Goal: Information Seeking & Learning: Check status

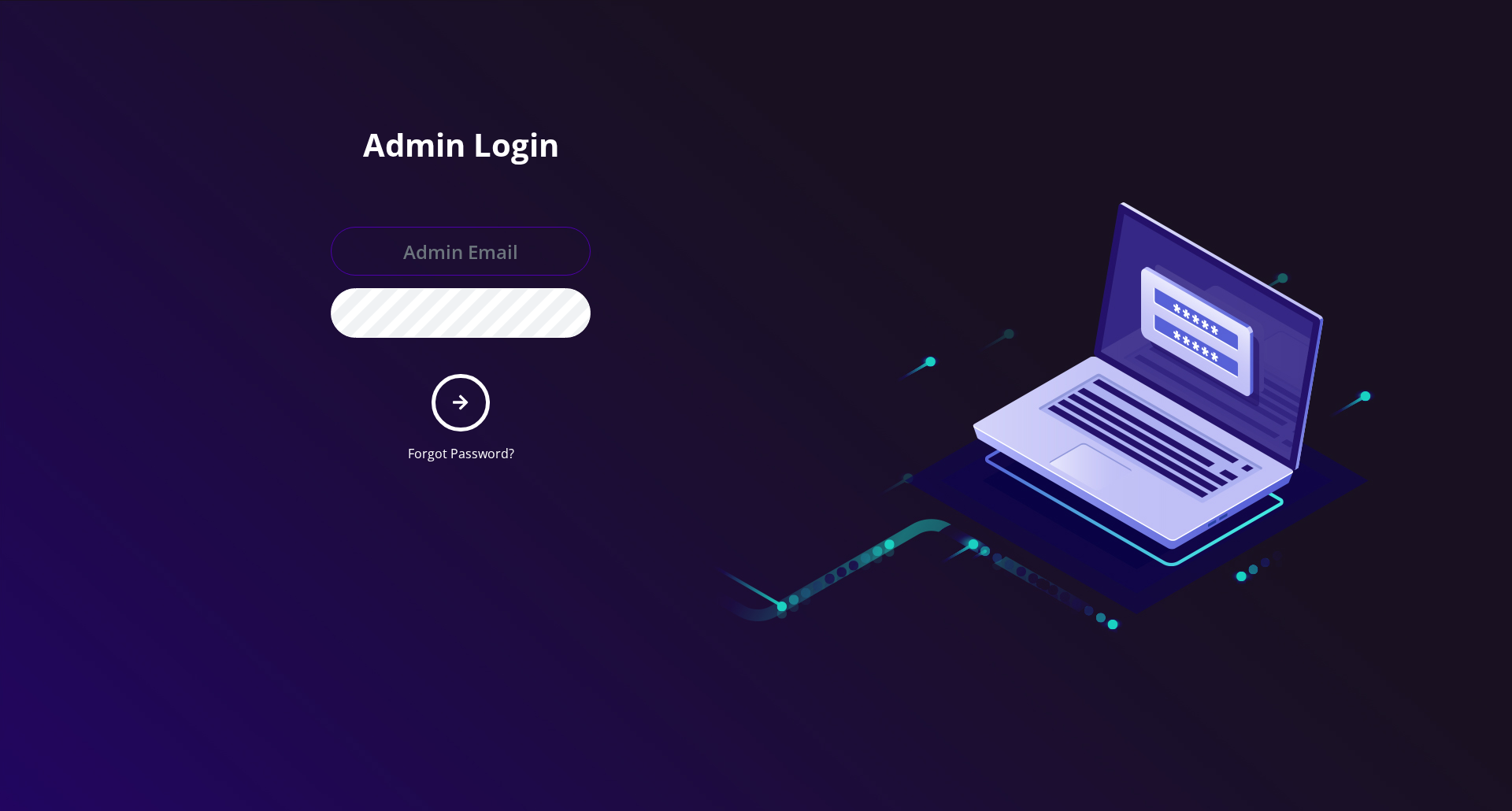
type input "jay@teltik.com"
click at [461, 397] on icon "submit" at bounding box center [460, 402] width 15 height 17
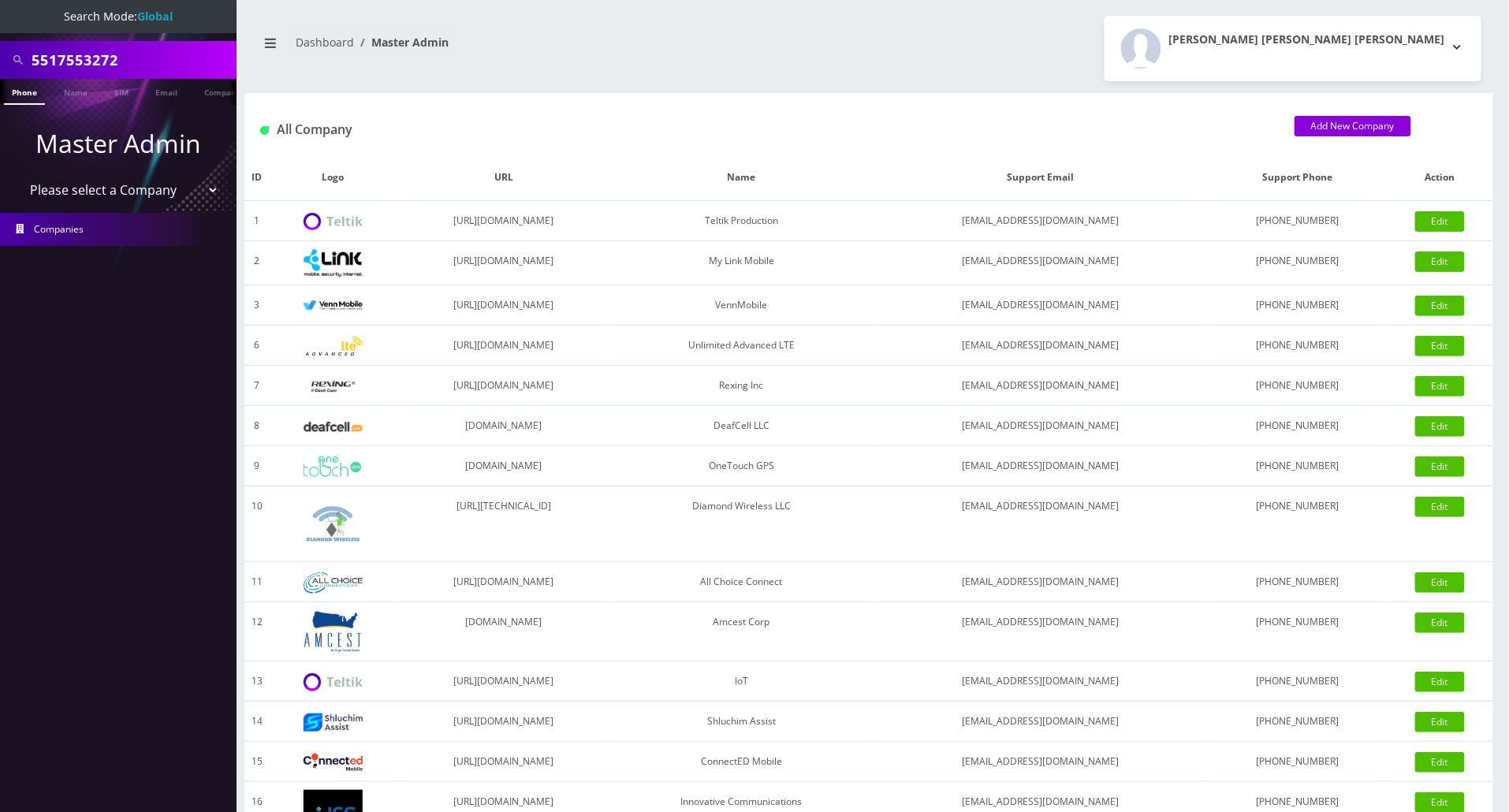
click at [125, 196] on select "Please select a Company Teltik Production My Link Mobile VennMobile Unlimited A…" at bounding box center [118, 190] width 201 height 30
select select "13"
click at [18, 175] on select "Please select a Company Teltik Production My Link Mobile VennMobile Unlimited A…" at bounding box center [118, 190] width 201 height 30
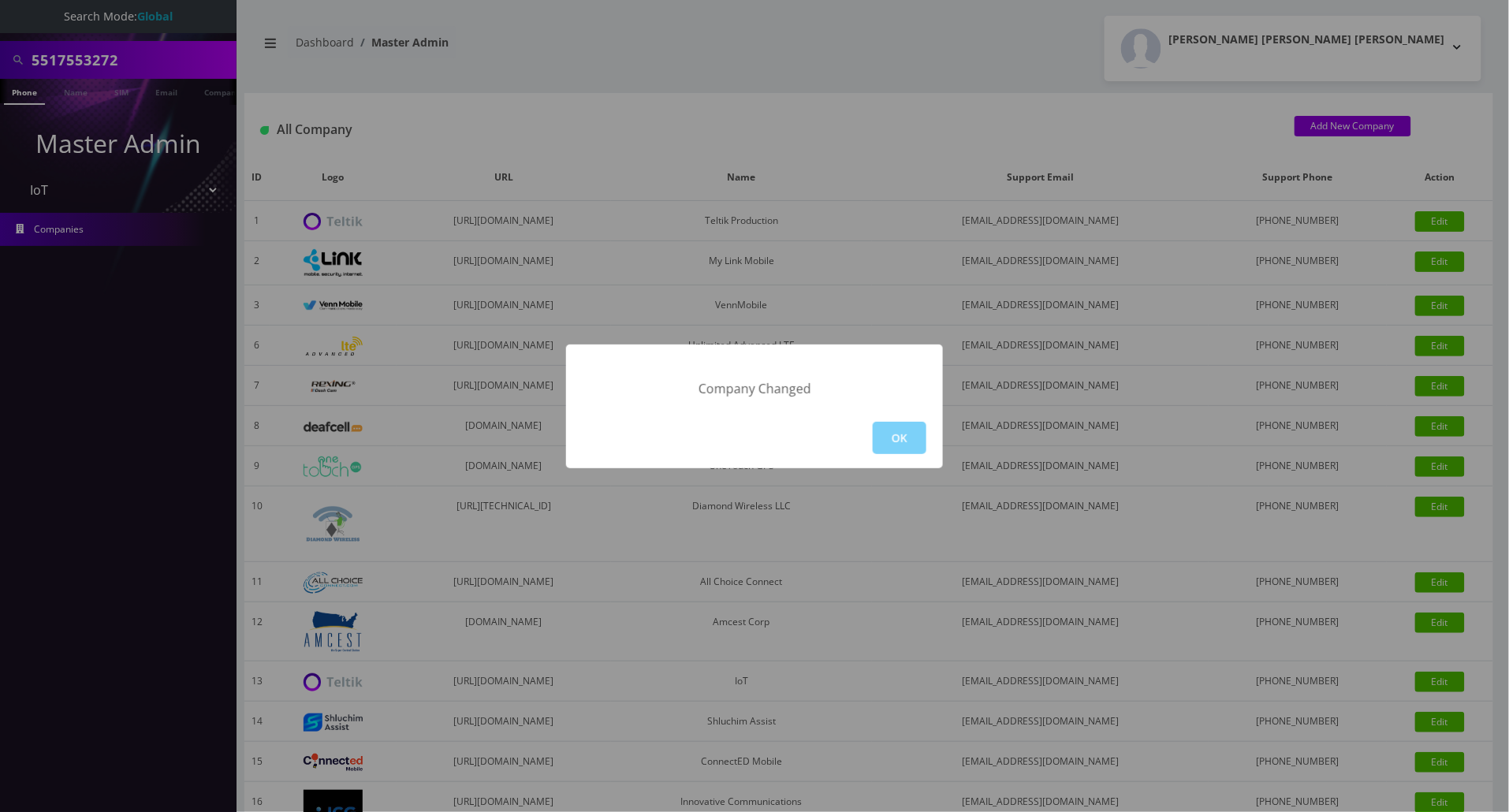
click at [133, 55] on div "Company Changed OK" at bounding box center [754, 406] width 1509 height 812
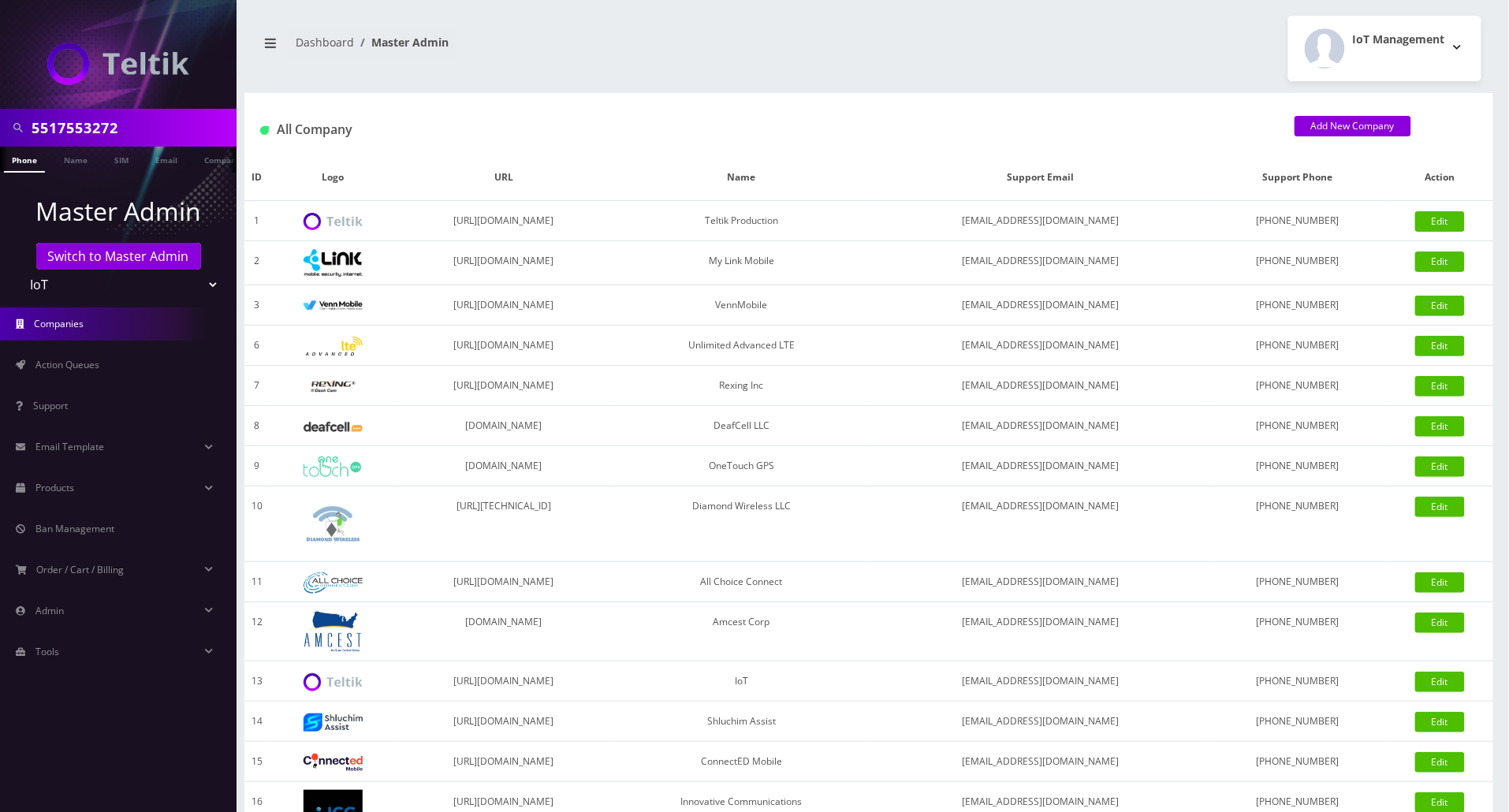
drag, startPoint x: 0, startPoint y: 0, endPoint x: -33, endPoint y: 109, distance: 113.9
click at [0, 109] on html "5517553272 Phone Name SIM Email Company Customer Master Admin Switch to Master …" at bounding box center [754, 541] width 1509 height 1082
paste input "Abe Falkowitz"
type input "Abe Falkowitz"
click at [89, 162] on link "Name" at bounding box center [76, 159] width 39 height 26
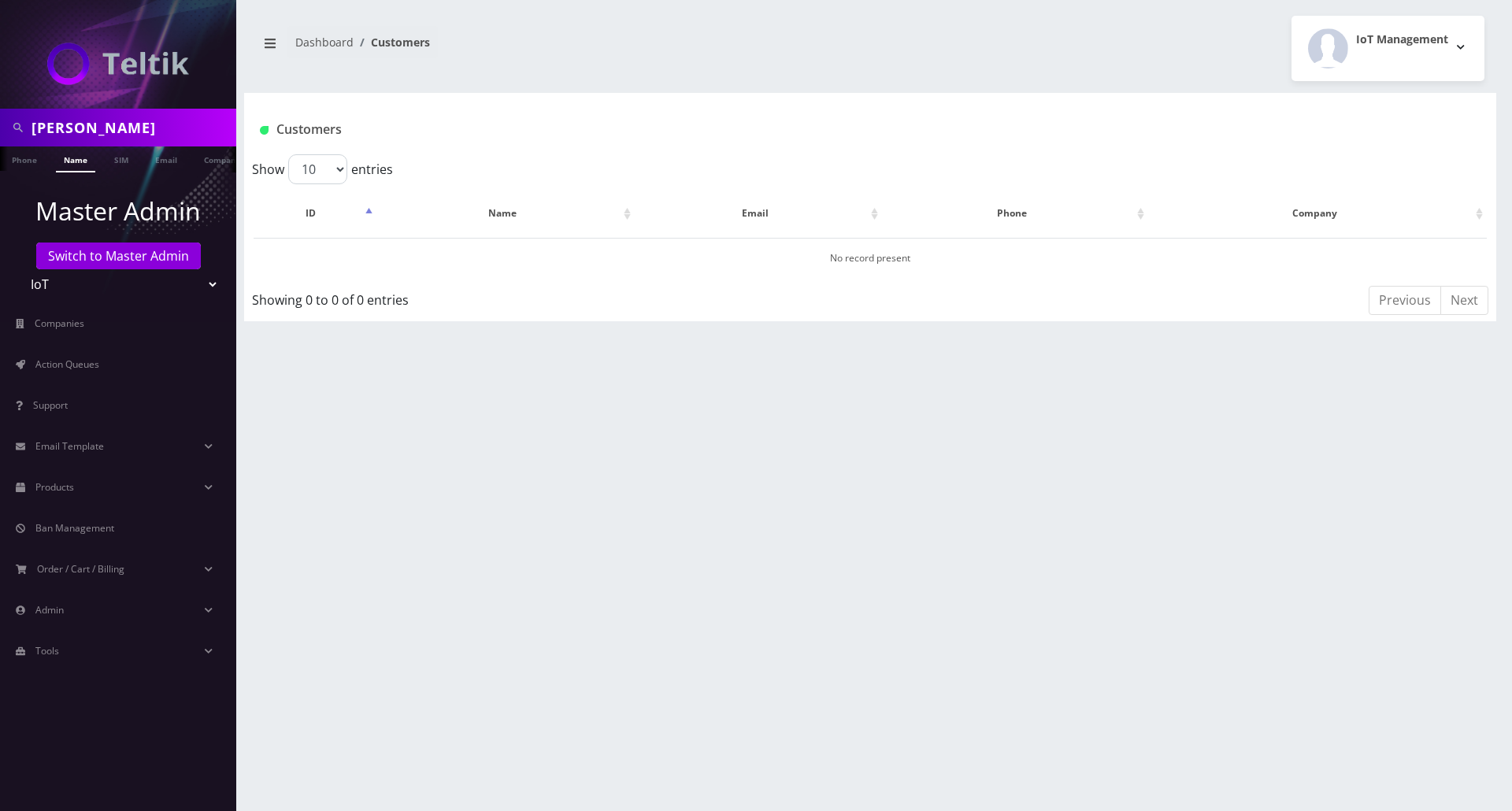
scroll to position [0, 8]
drag, startPoint x: 175, startPoint y: 132, endPoint x: -57, endPoint y: 120, distance: 232.3
click at [0, 120] on html "Abe Falkowitz Phone Name SIM Email Company Customer Master Admin Switch to Mast…" at bounding box center [756, 406] width 1512 height 811
paste input "abe@accordbus.com"
type input "abe@accordbus.com"
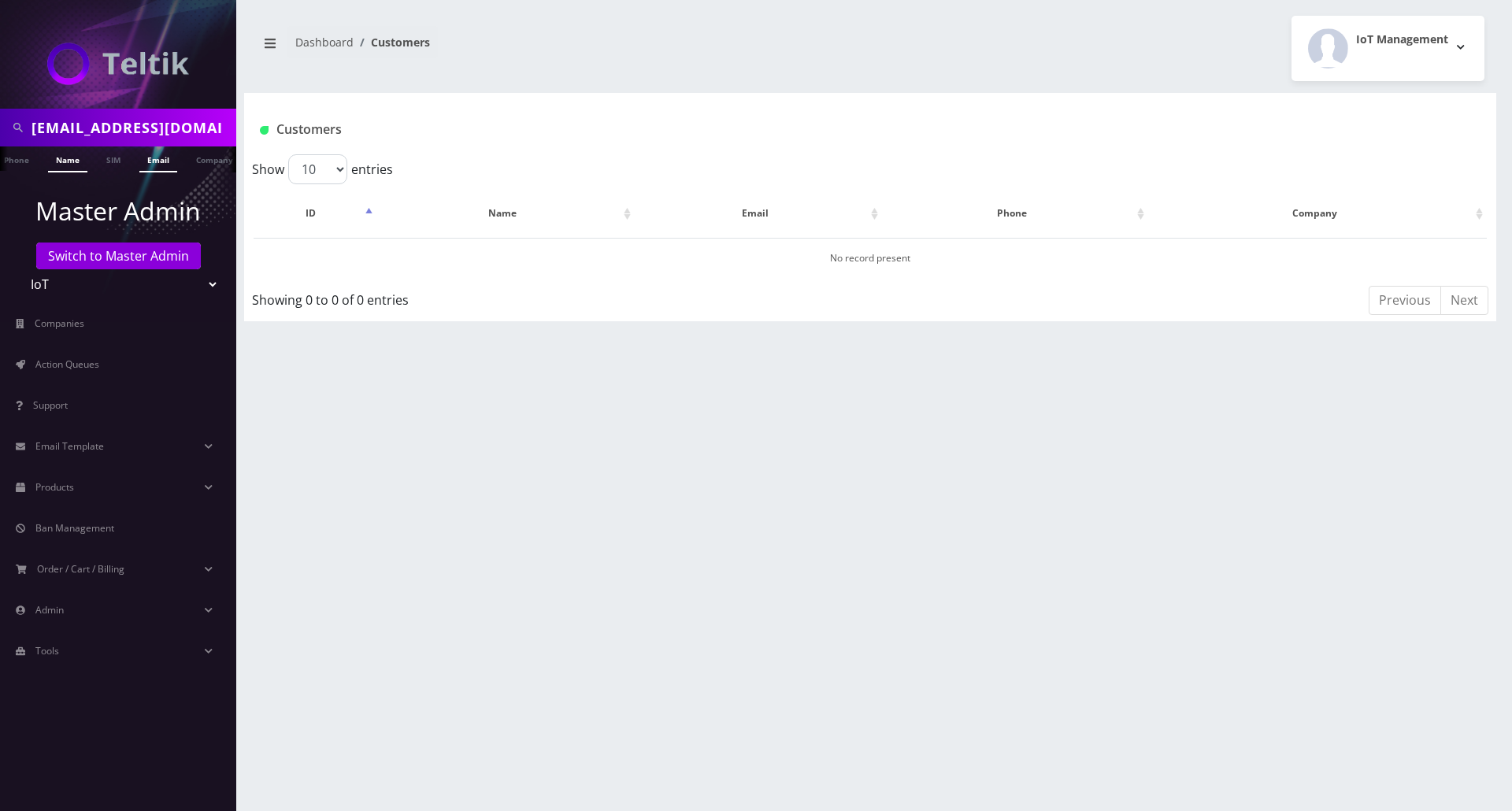
click at [162, 165] on link "Email" at bounding box center [158, 159] width 37 height 26
click at [193, 283] on select "Teltik Production My Link Mobile VennMobile Unlimited Advanced LTE Rexing Inc D…" at bounding box center [118, 284] width 201 height 30
select select "1"
click at [18, 269] on select "Teltik Production My Link Mobile VennMobile Unlimited Advanced LTE Rexing Inc D…" at bounding box center [118, 284] width 201 height 30
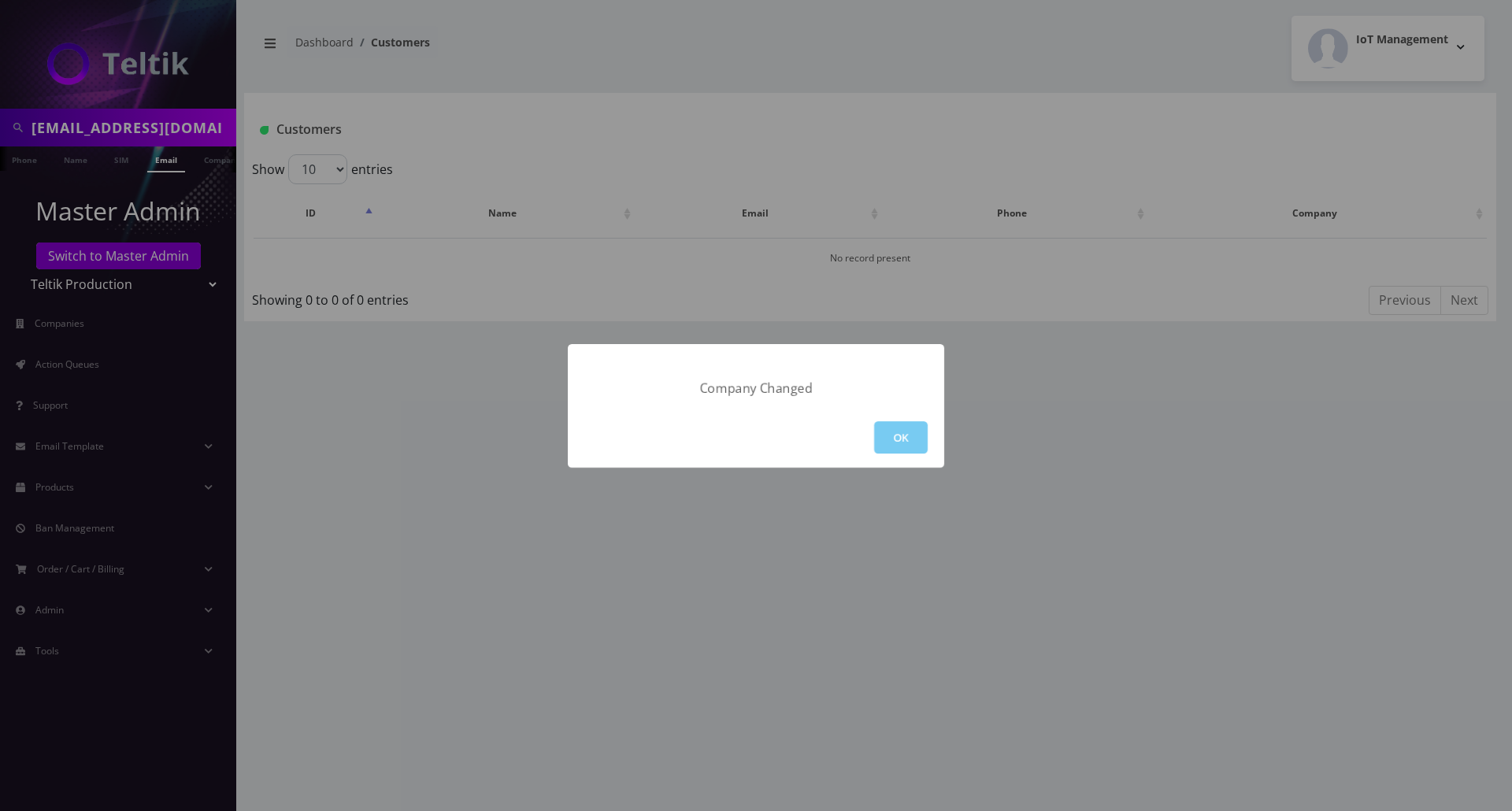
click at [898, 439] on button "OK" at bounding box center [901, 438] width 53 height 32
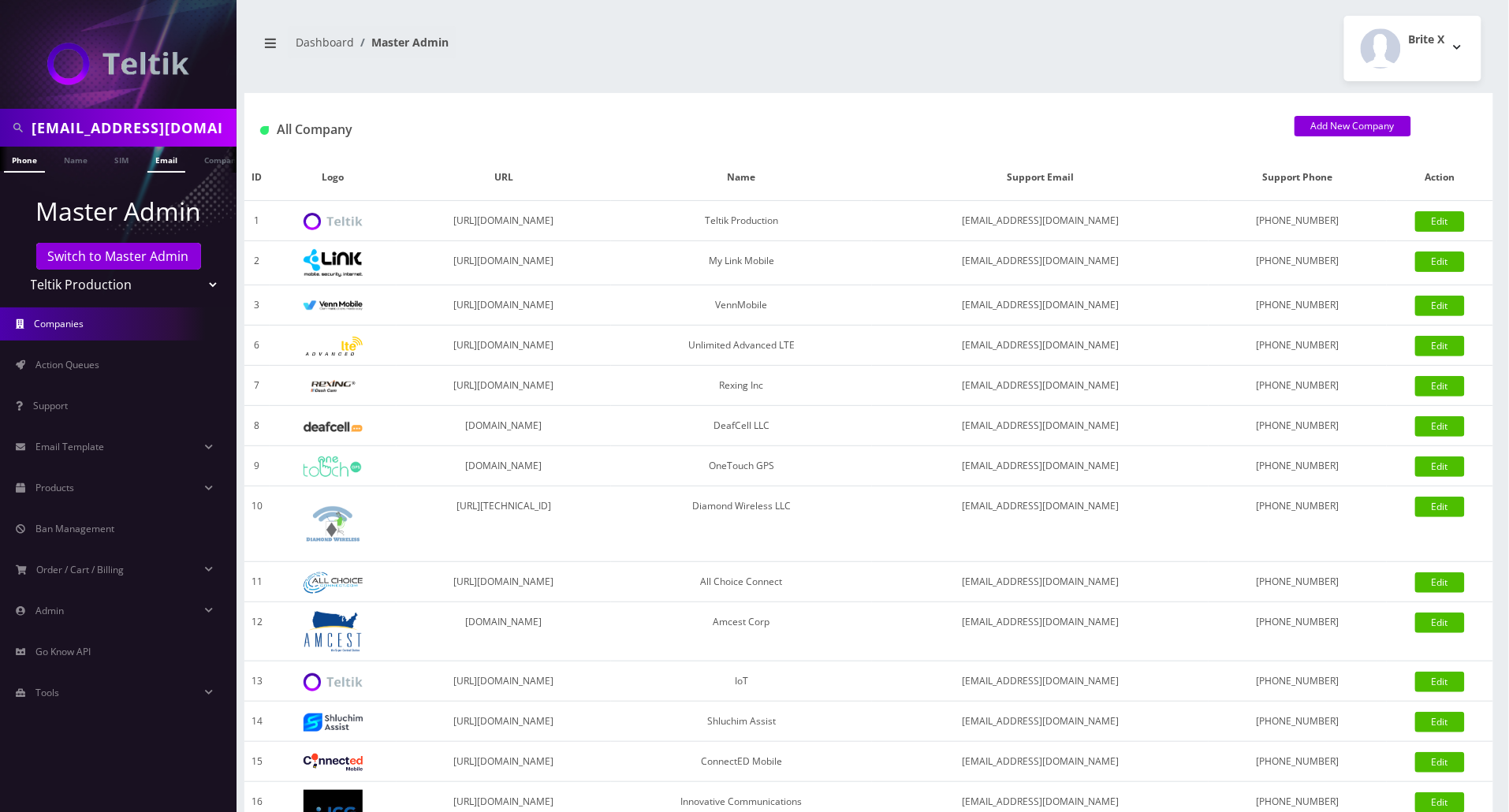
click at [164, 159] on link "Email" at bounding box center [166, 159] width 37 height 26
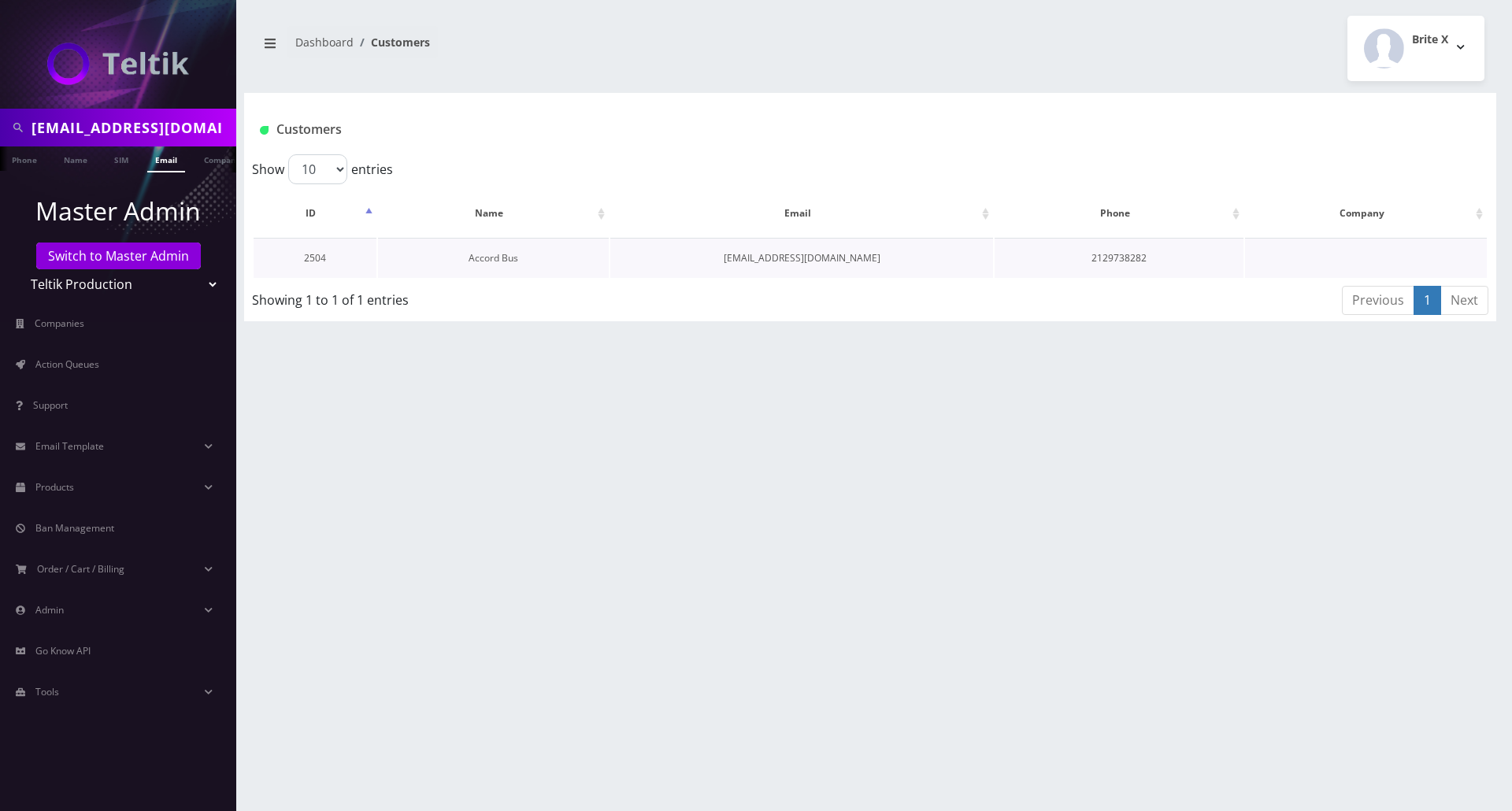
click at [489, 261] on link "Accord Bus" at bounding box center [494, 258] width 50 height 13
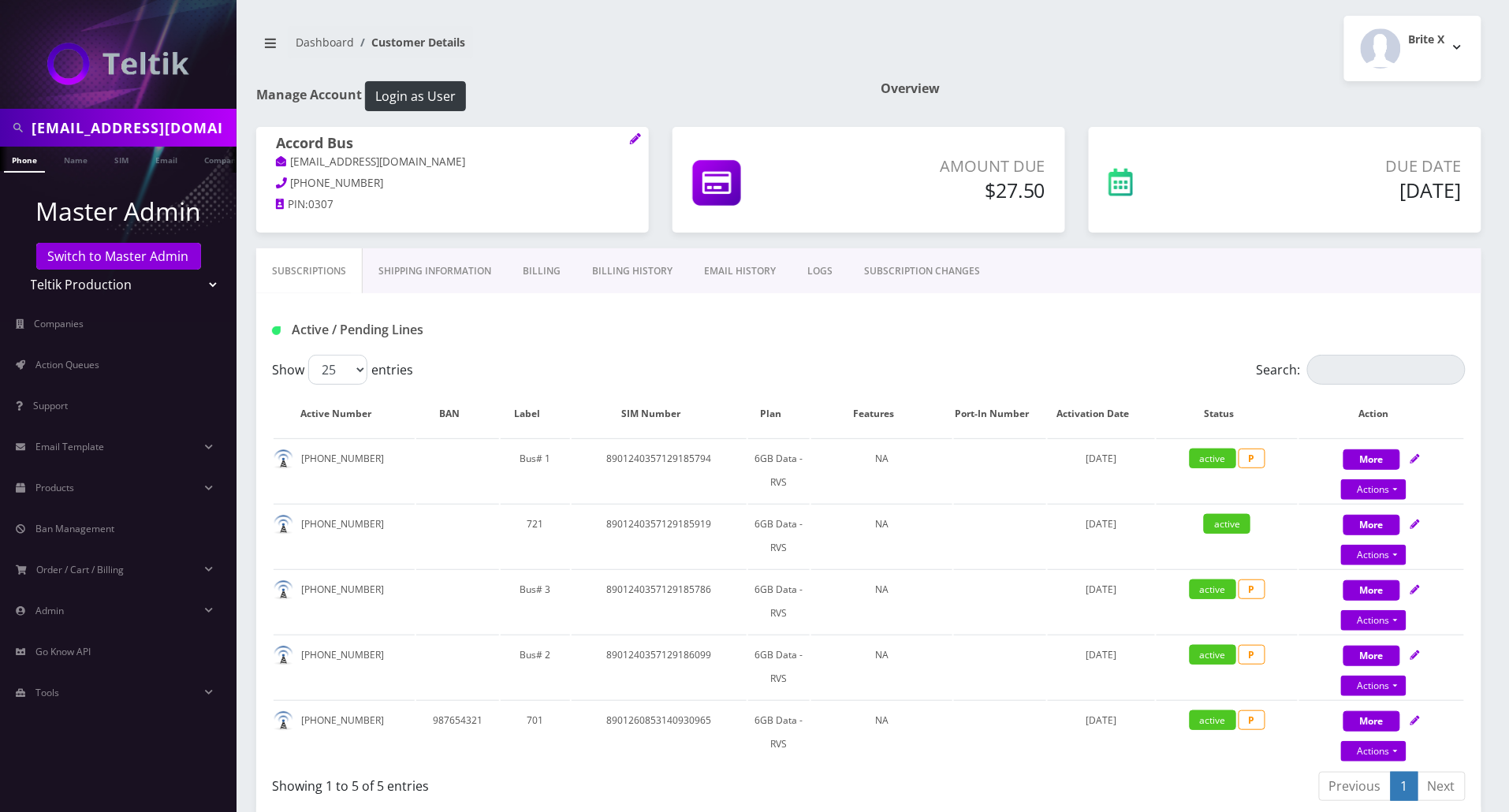
click at [704, 281] on link "EMAIL HISTORY" at bounding box center [740, 270] width 104 height 46
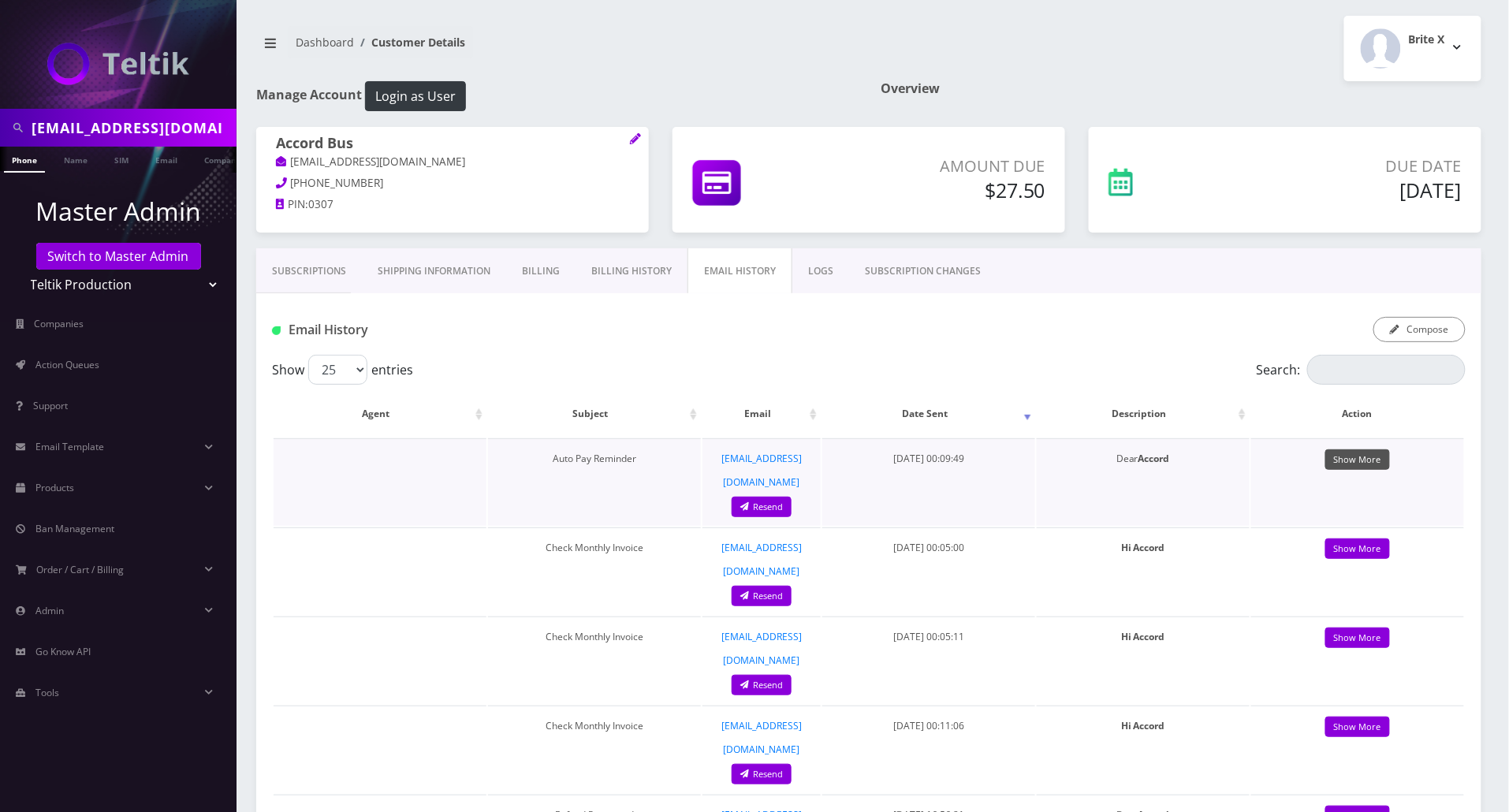
click at [1341, 460] on link "Show More" at bounding box center [1357, 460] width 64 height 21
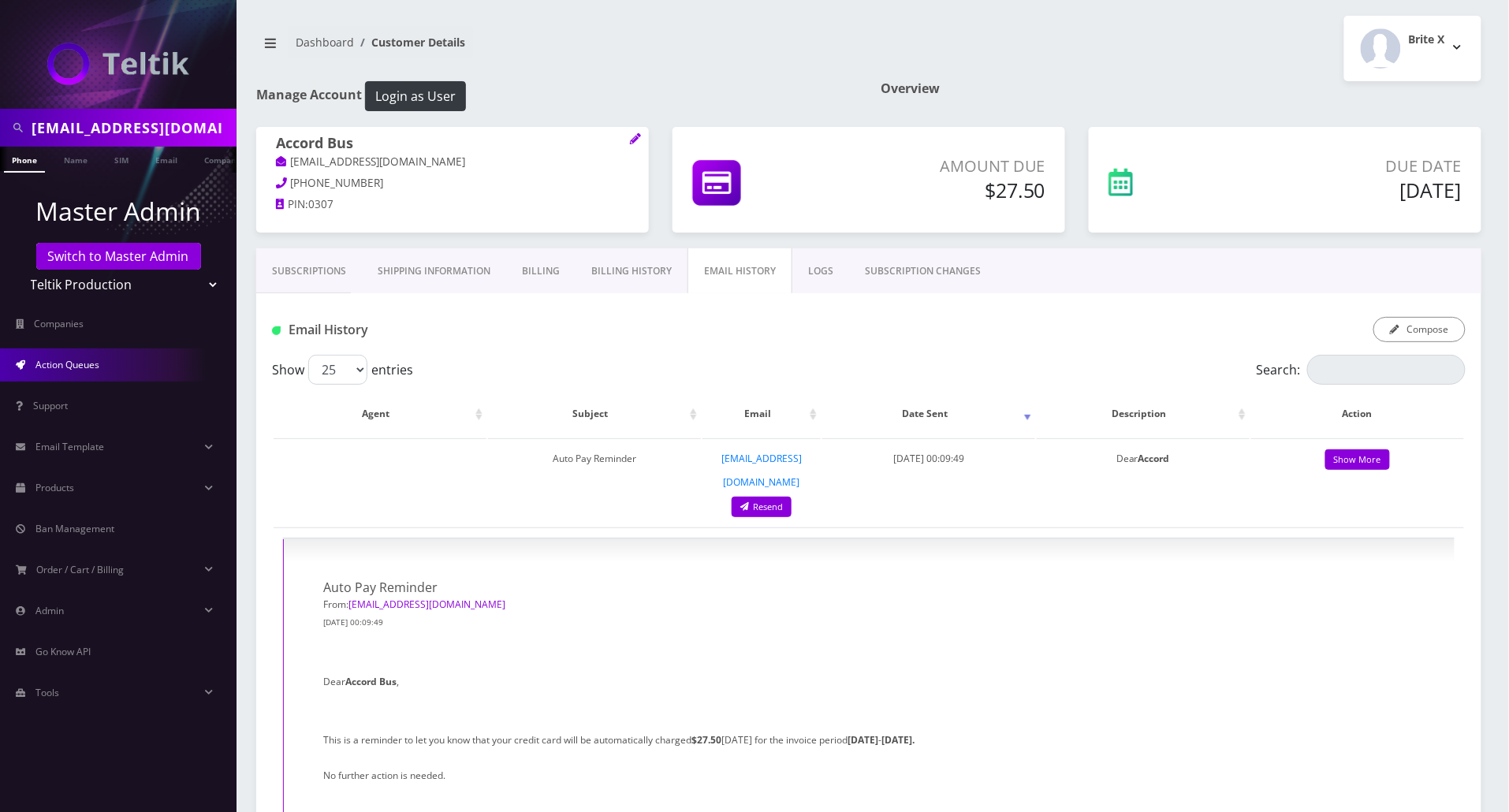
click at [112, 374] on link "Action Queues" at bounding box center [118, 365] width 236 height 33
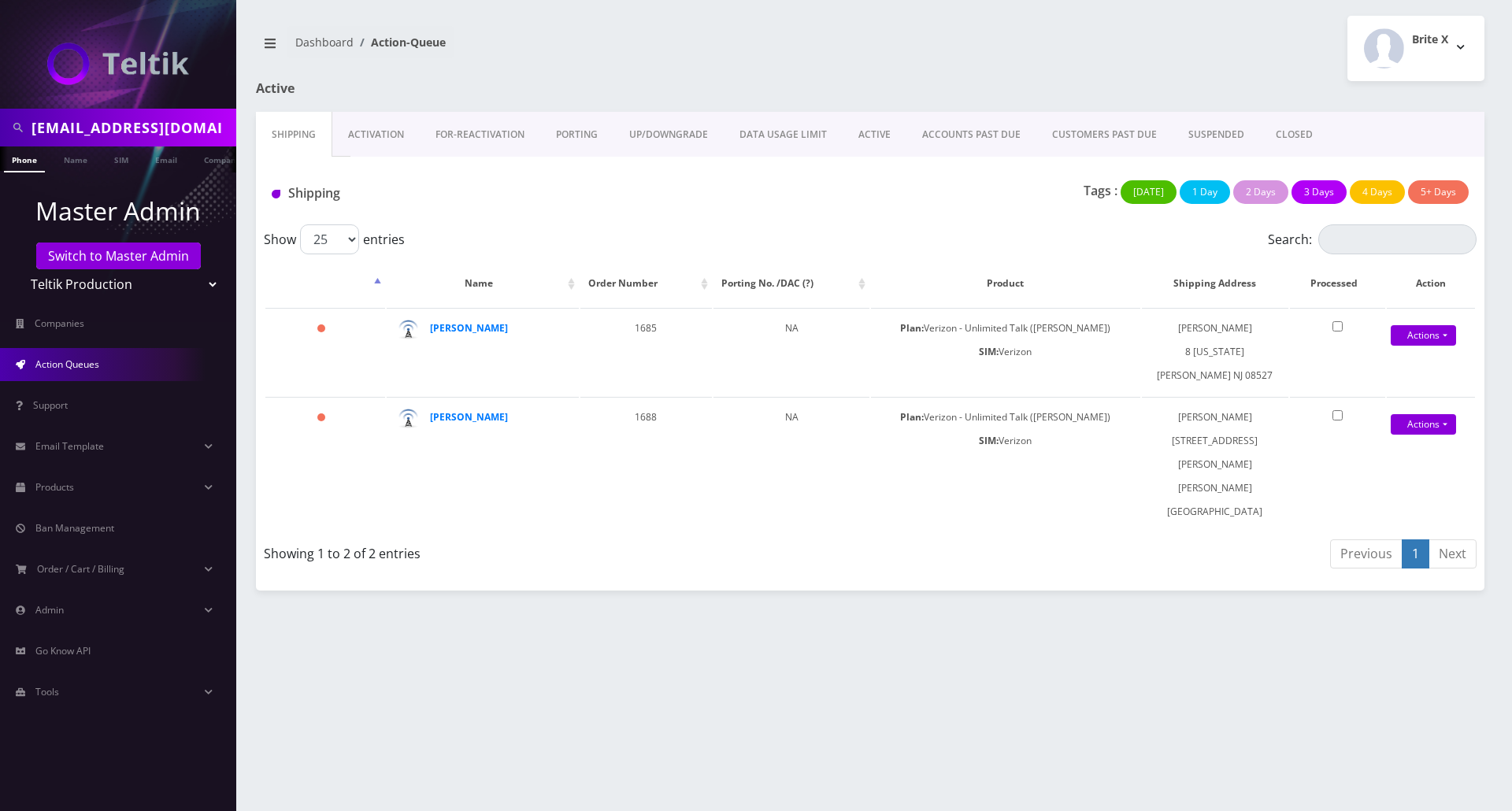
click at [369, 140] on link "Activation" at bounding box center [376, 134] width 87 height 45
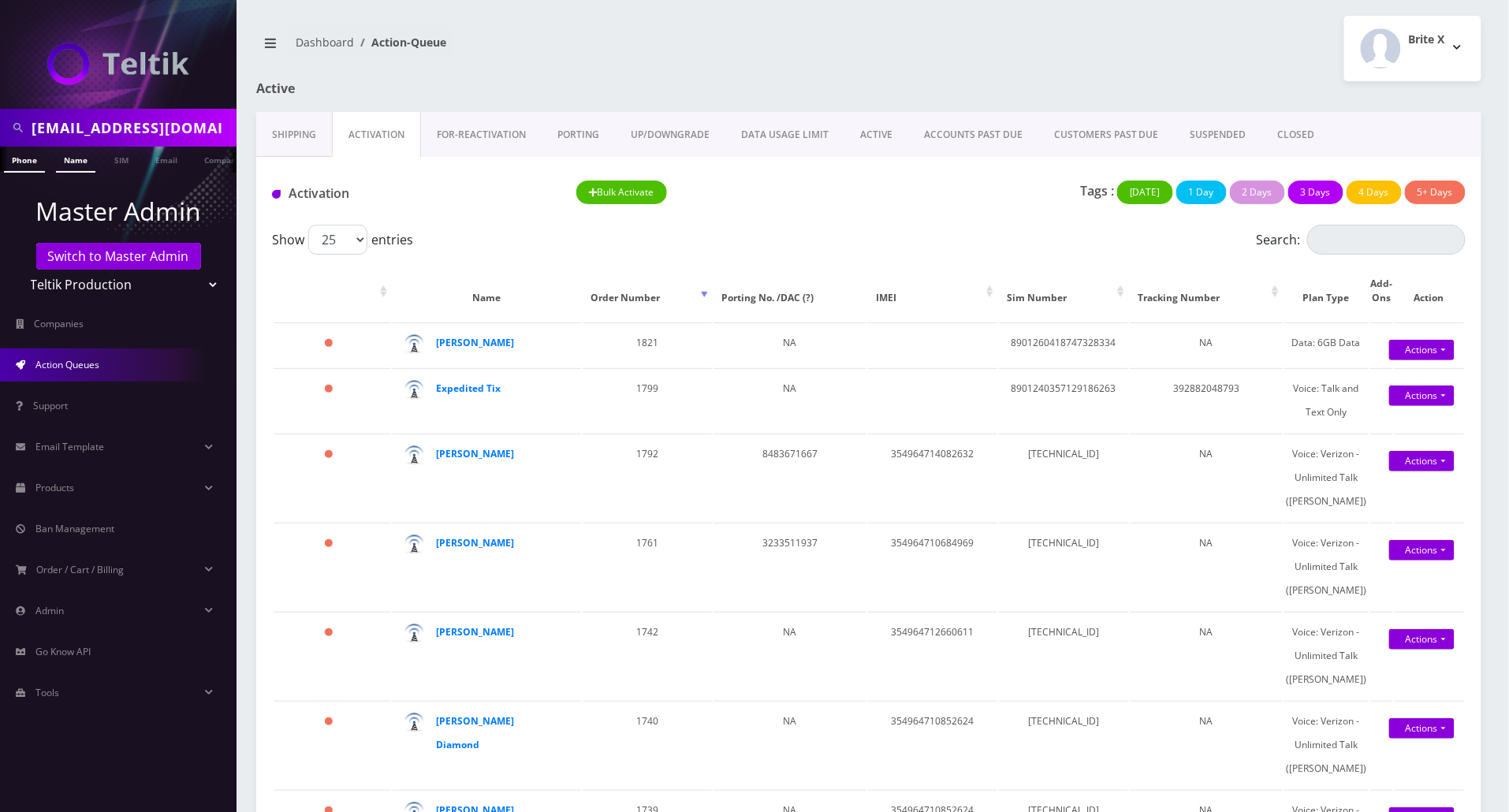
click at [71, 156] on link "Name" at bounding box center [76, 159] width 39 height 26
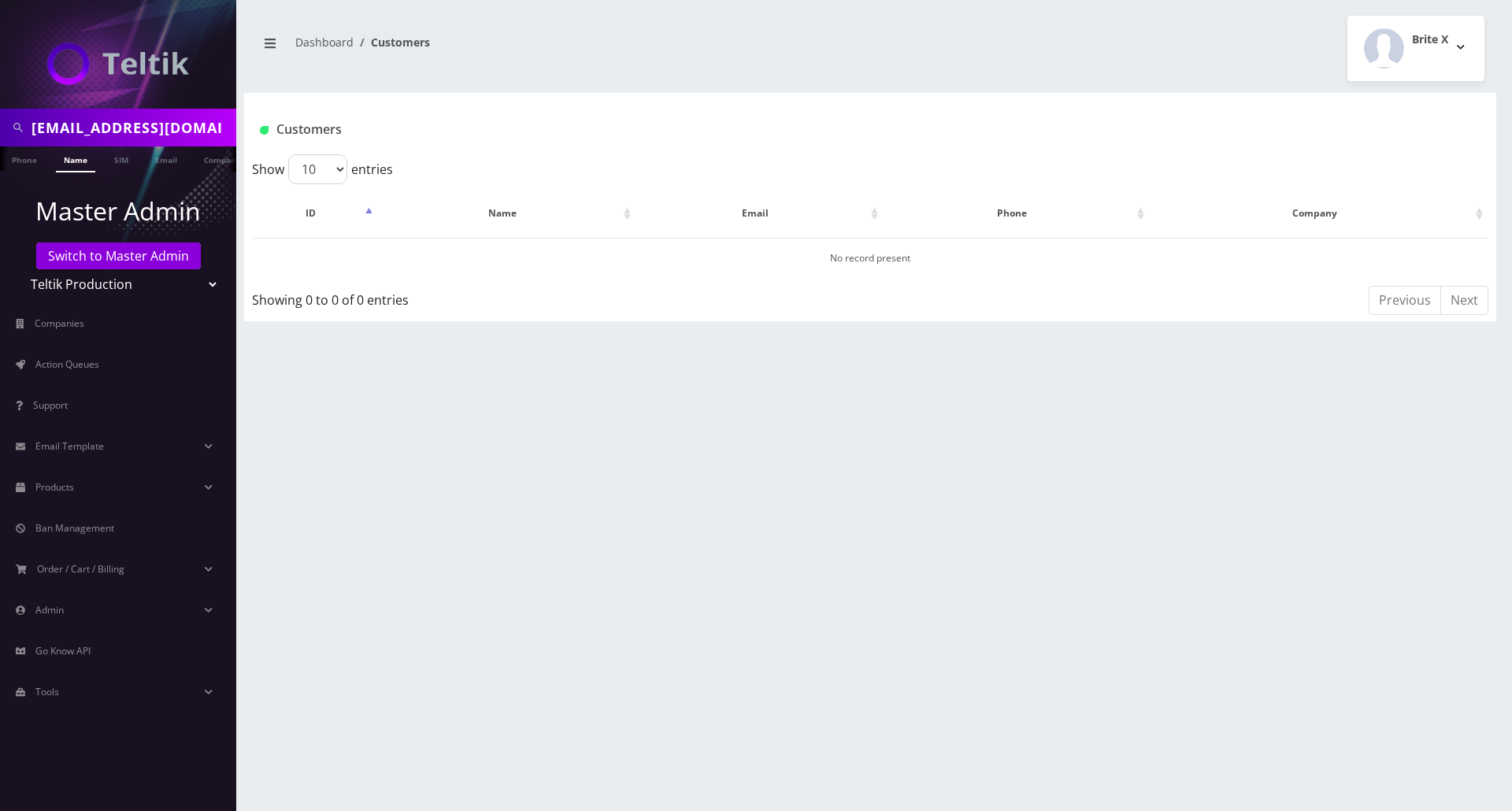
scroll to position [0, 8]
click at [146, 160] on link "Email" at bounding box center [158, 159] width 37 height 26
click at [484, 259] on link "Accord Bus" at bounding box center [494, 258] width 50 height 13
